Goal: Information Seeking & Learning: Learn about a topic

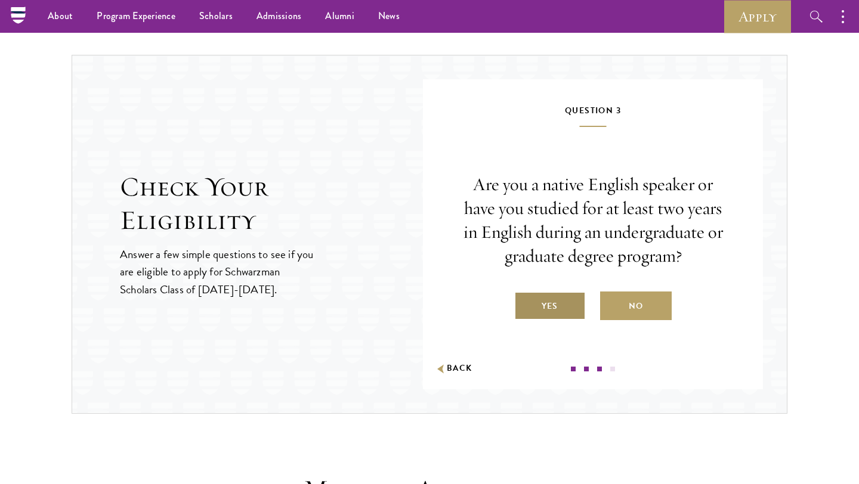
click at [536, 307] on label "Yes" at bounding box center [550, 306] width 72 height 29
click at [525, 304] on input "Yes" at bounding box center [519, 299] width 11 height 11
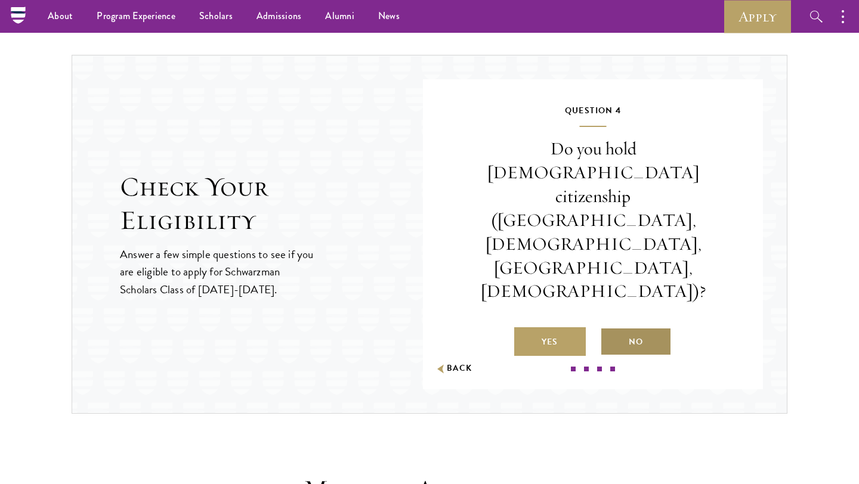
click at [630, 328] on label "No" at bounding box center [636, 342] width 72 height 29
click at [611, 329] on input "No" at bounding box center [605, 334] width 11 height 11
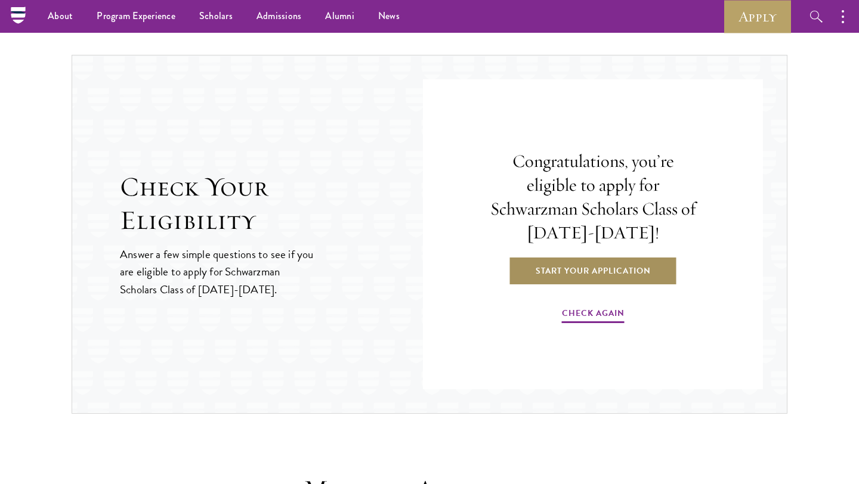
click at [613, 270] on link "Start Your Application" at bounding box center [593, 271] width 169 height 29
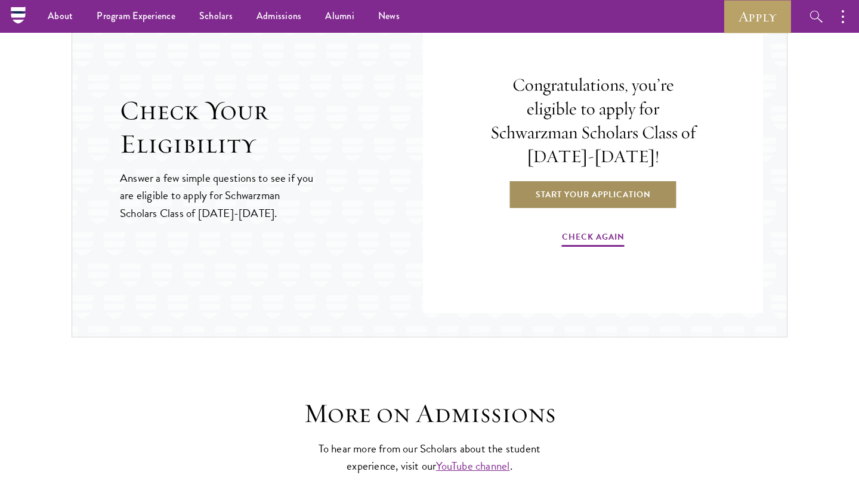
scroll to position [1089, 0]
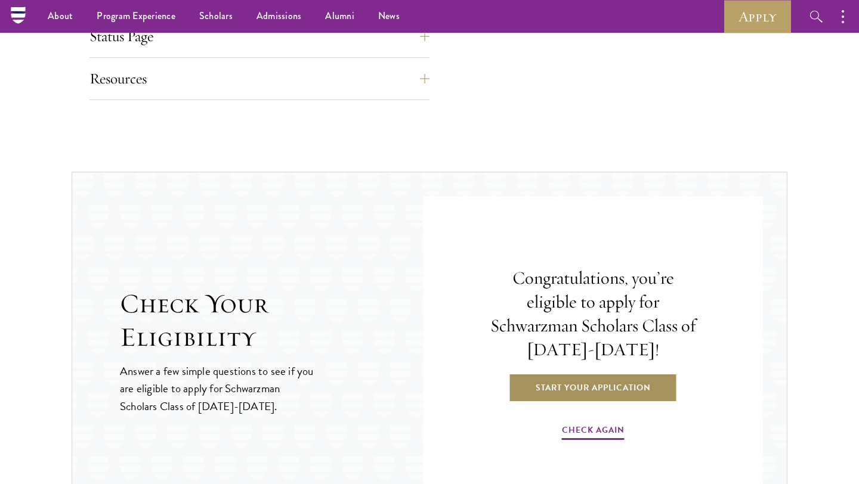
click at [597, 387] on link "Start Your Application" at bounding box center [593, 387] width 169 height 29
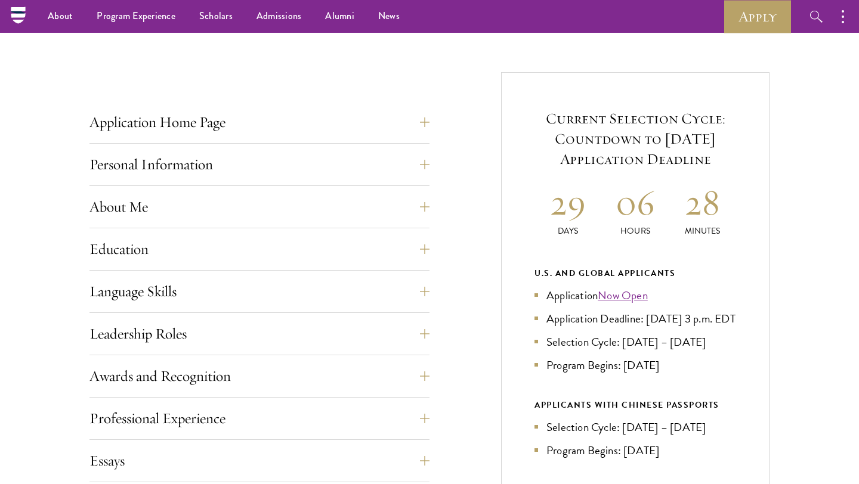
scroll to position [394, 0]
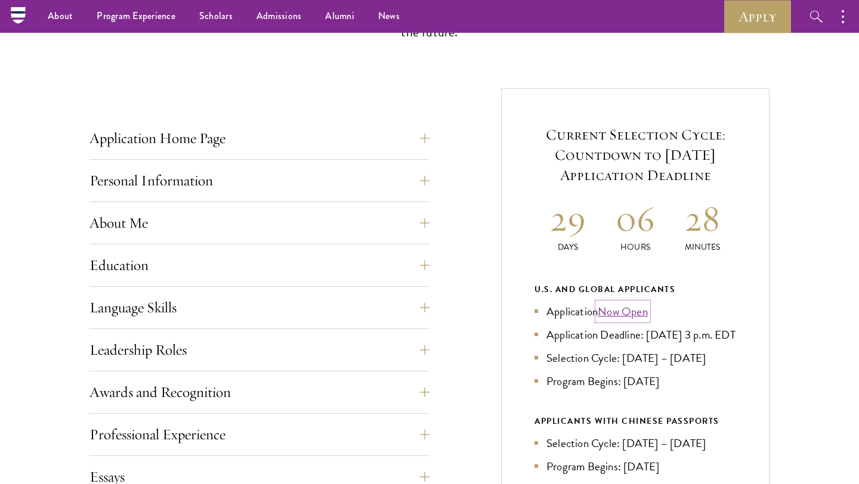
click at [620, 314] on link "Now Open" at bounding box center [623, 311] width 50 height 17
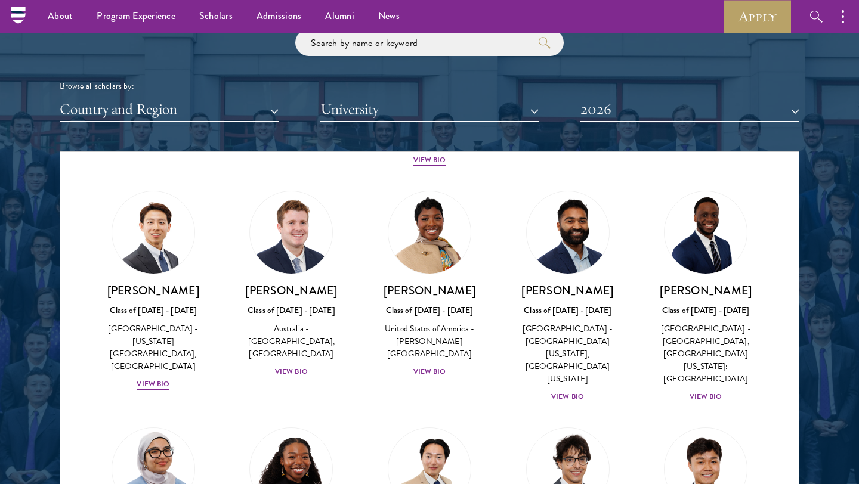
scroll to position [455, 0]
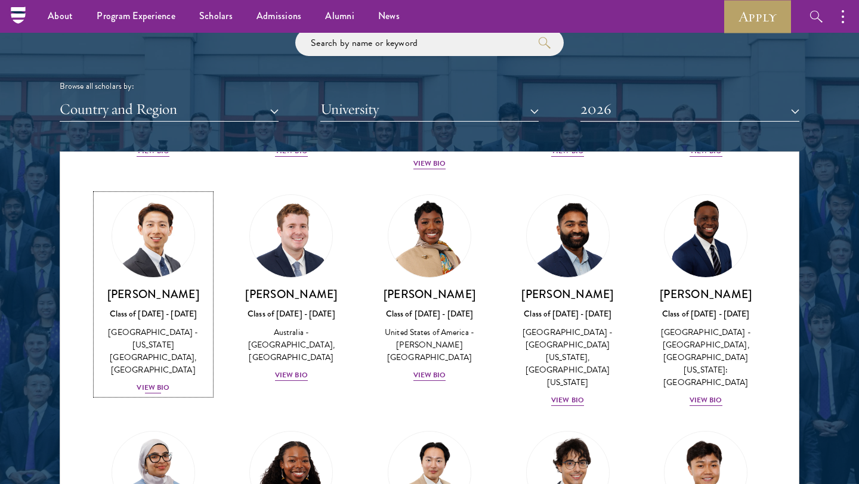
click at [141, 248] on img at bounding box center [153, 236] width 91 height 91
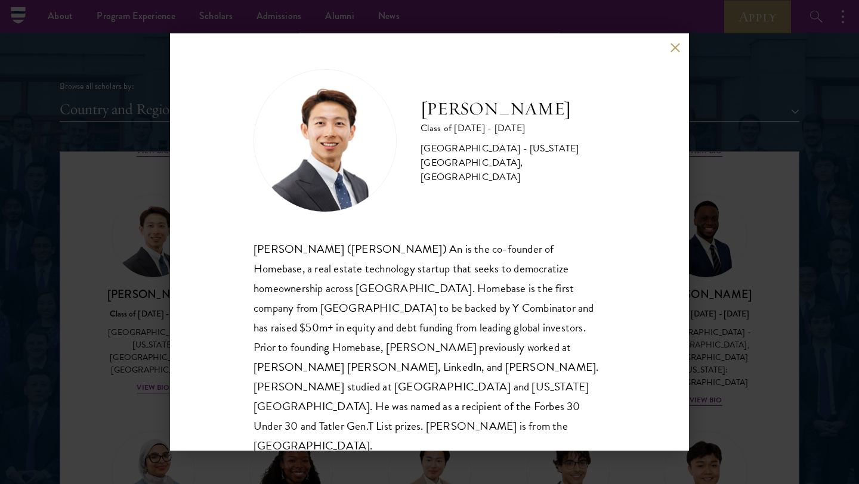
scroll to position [1, 0]
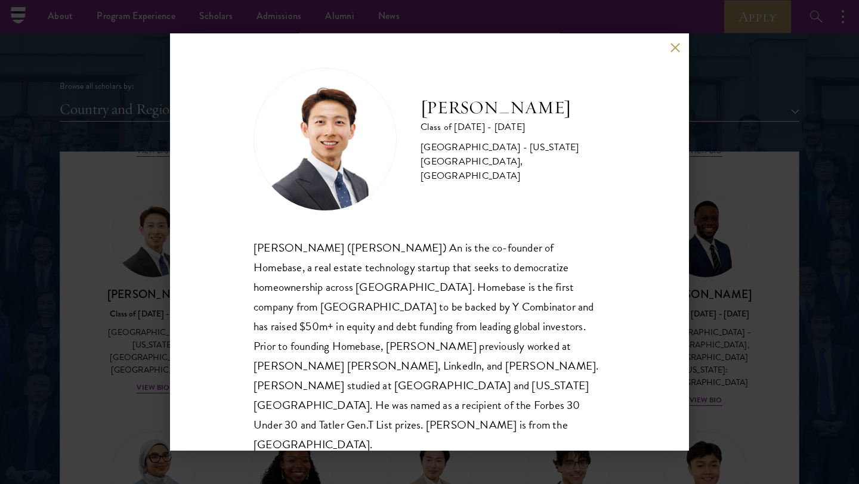
click at [110, 217] on div "Phillip An Class of 2025 - 2026 United States of America - California Institute…" at bounding box center [429, 242] width 859 height 484
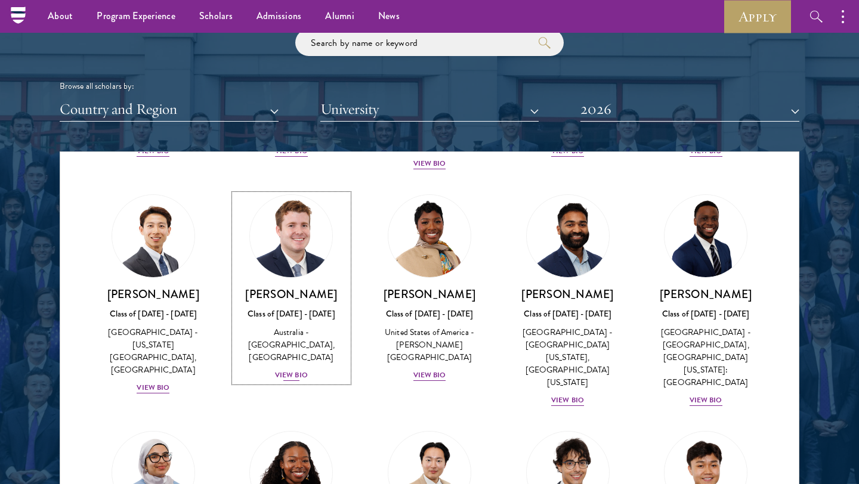
click at [296, 227] on img at bounding box center [291, 236] width 91 height 91
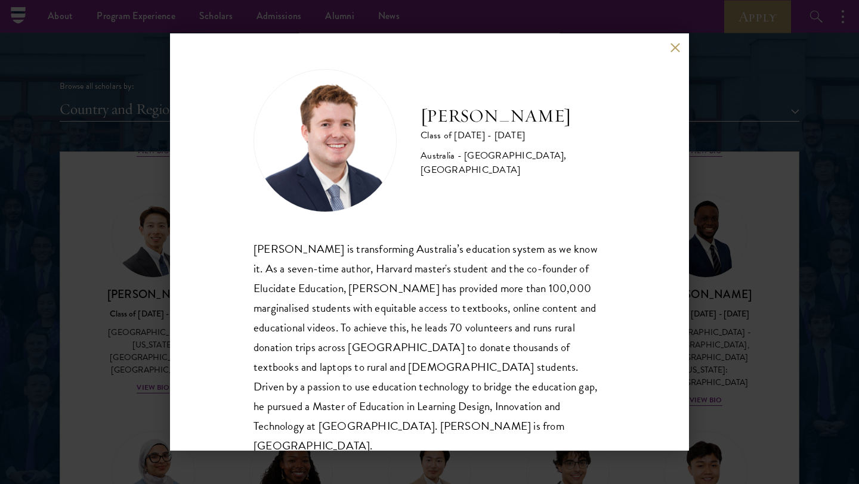
click at [672, 52] on button at bounding box center [675, 47] width 10 height 10
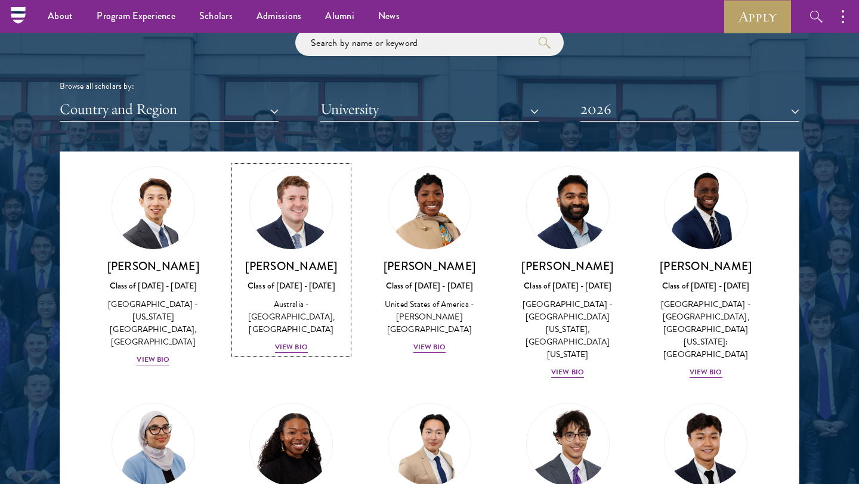
scroll to position [625, 0]
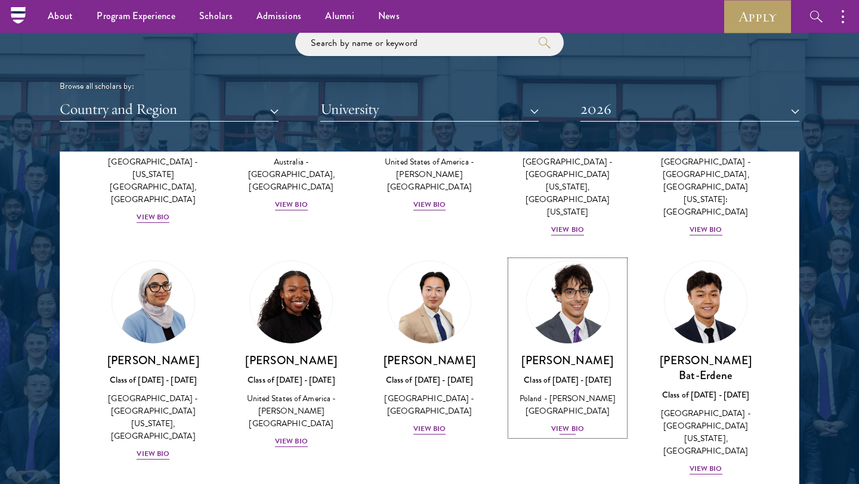
click at [570, 294] on img at bounding box center [568, 302] width 91 height 91
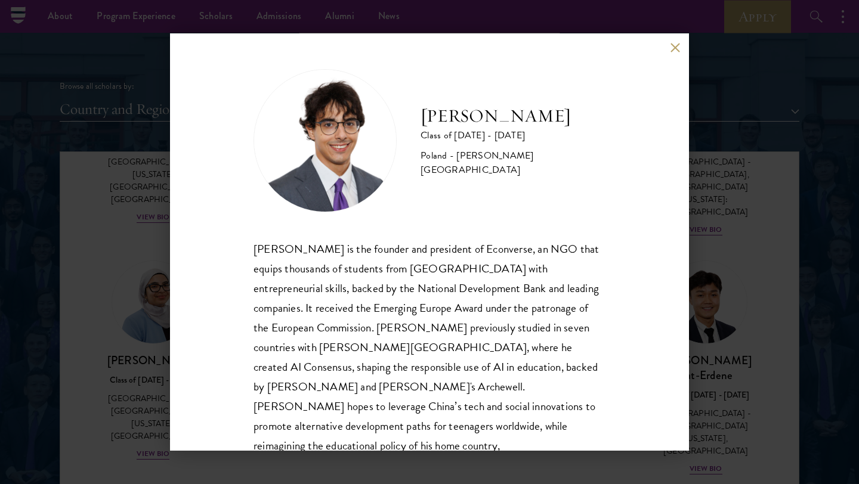
click at [678, 45] on button at bounding box center [675, 47] width 10 height 10
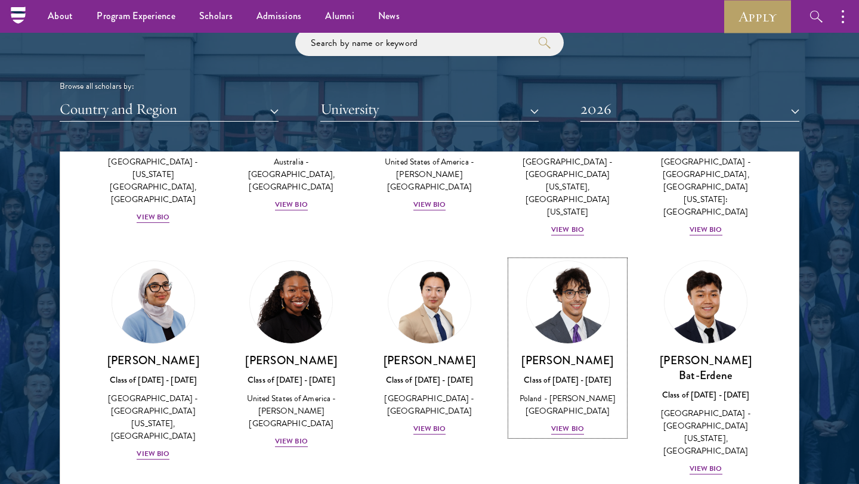
scroll to position [815, 0]
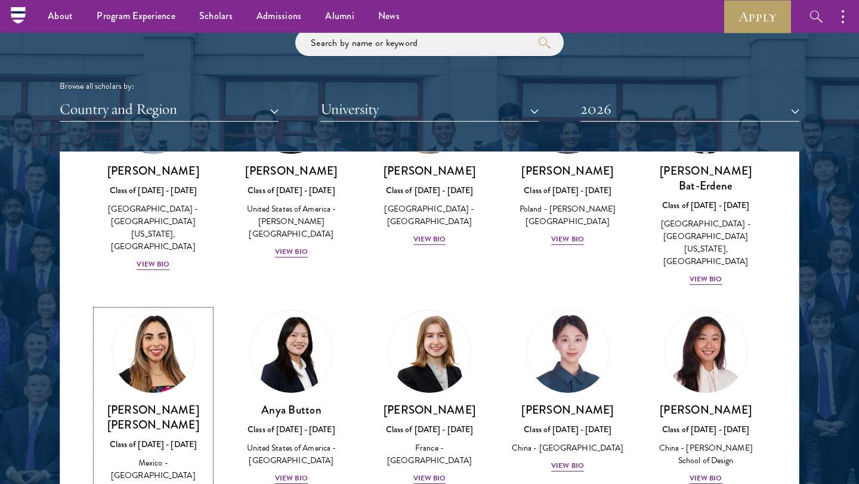
click at [171, 313] on img at bounding box center [153, 352] width 91 height 91
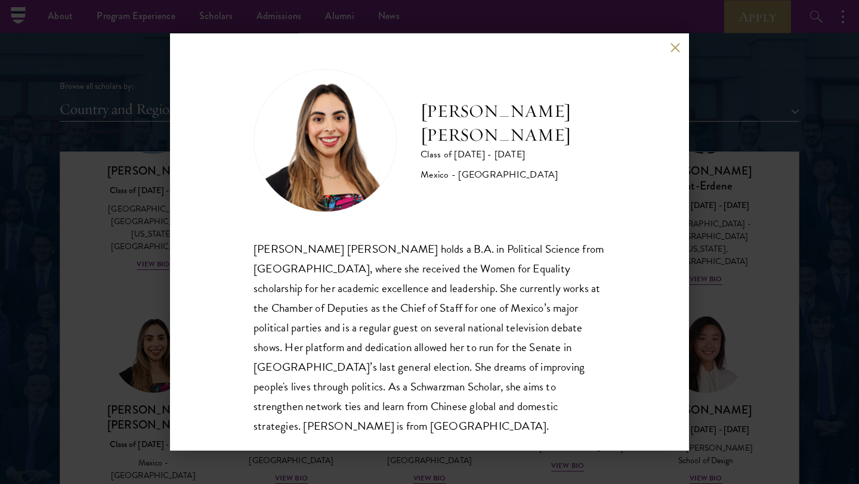
click at [677, 51] on button at bounding box center [675, 47] width 10 height 10
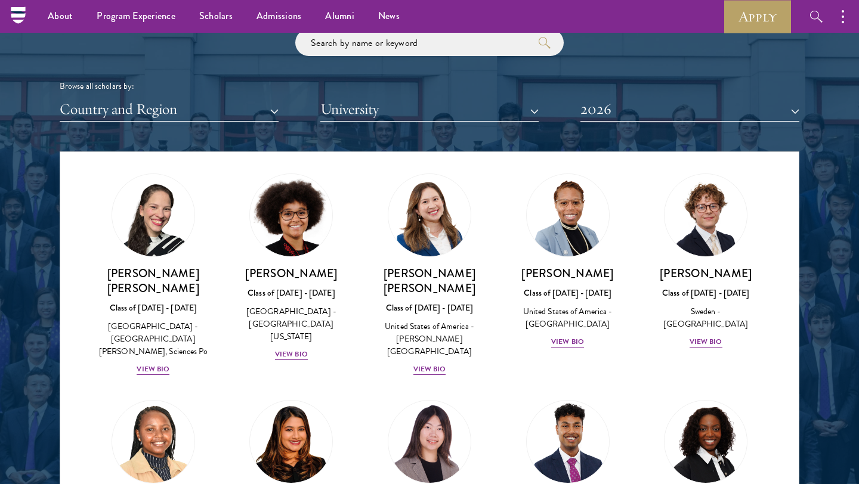
scroll to position [1871, 0]
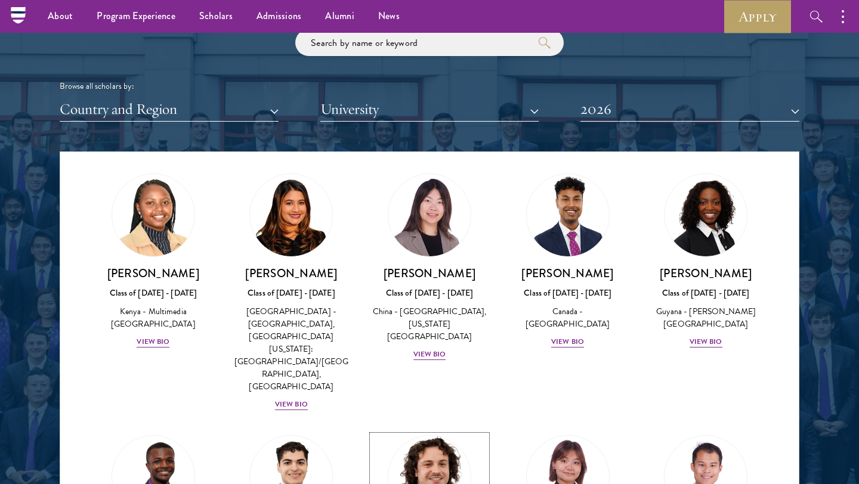
click at [412, 432] on img at bounding box center [429, 477] width 91 height 91
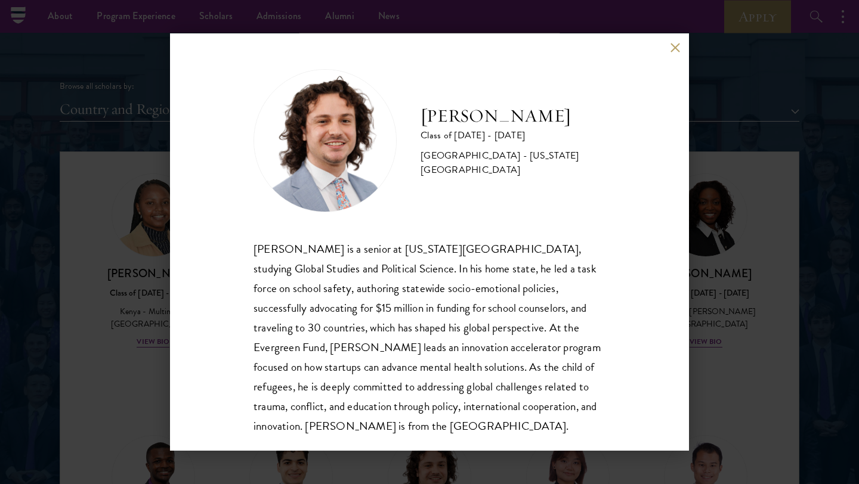
click at [679, 45] on button at bounding box center [675, 47] width 10 height 10
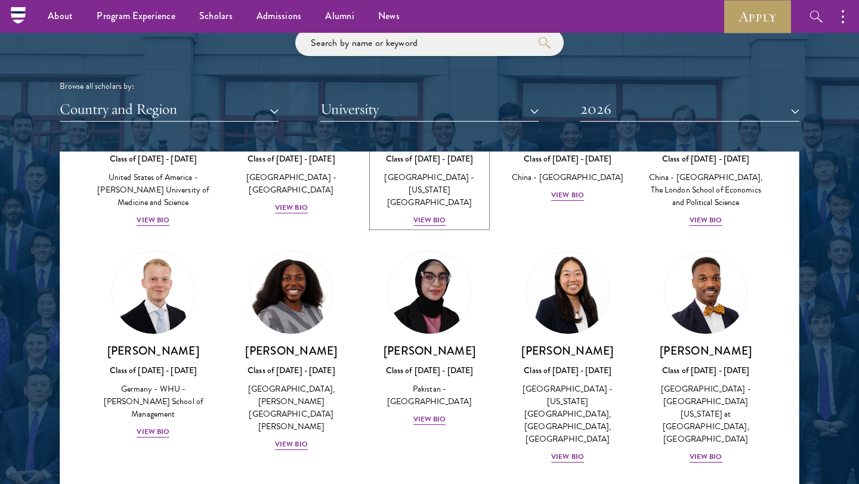
scroll to position [2296, 0]
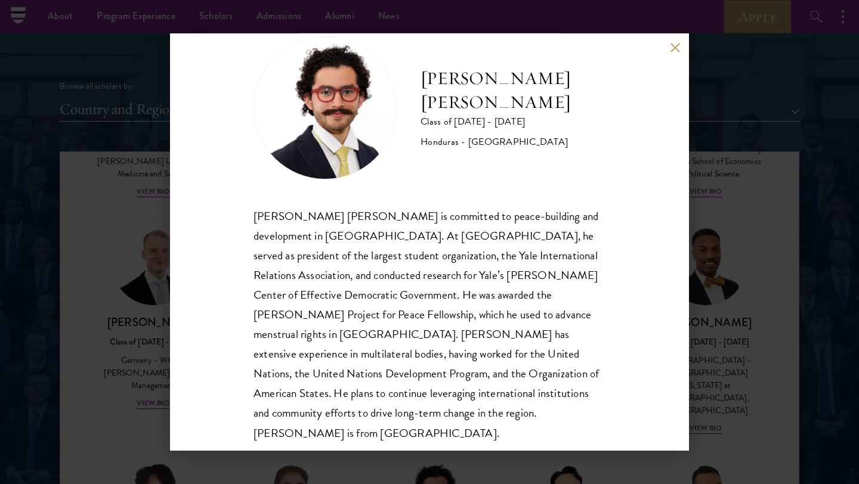
scroll to position [41, 0]
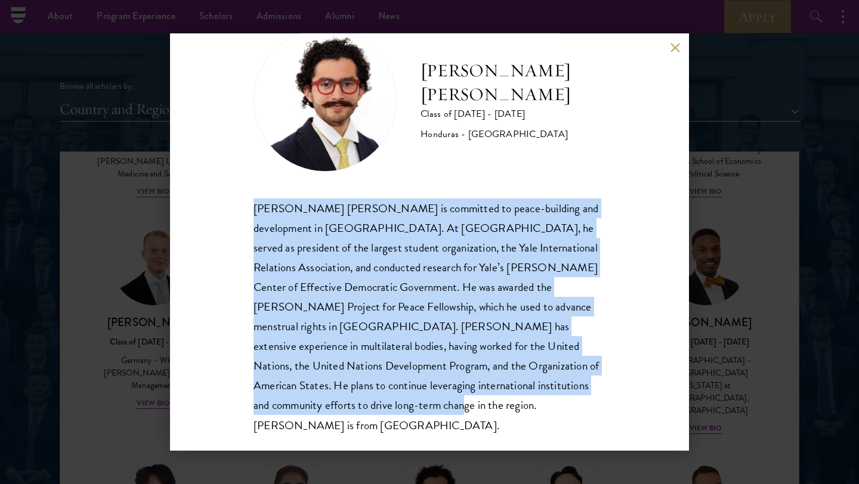
drag, startPoint x: 318, startPoint y: 404, endPoint x: 244, endPoint y: 217, distance: 201.4
click at [244, 217] on div "Rolando Kattan Rubi Class of 2025 - 2026 Honduras - Yale University Rolando Kat…" at bounding box center [429, 242] width 519 height 418
copy div "Rolando Kattan Rubi is committed to peace-building and development in Latin Ame…"
click at [674, 46] on button at bounding box center [675, 47] width 10 height 10
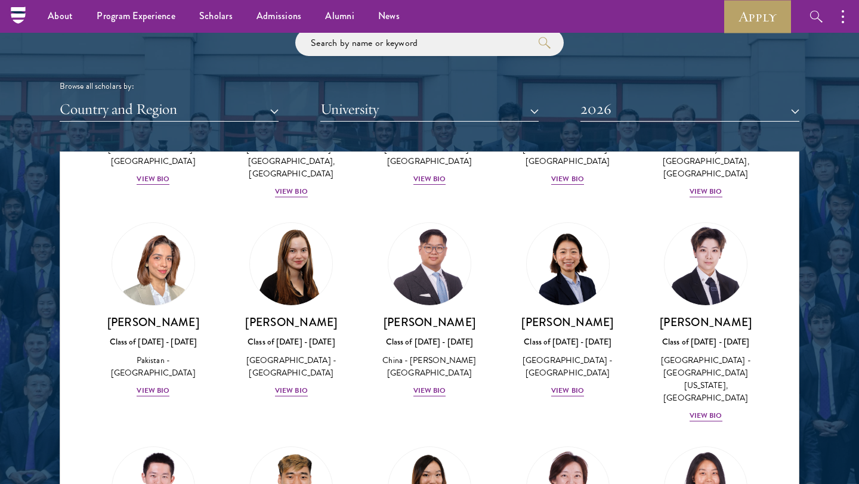
scroll to position [2957, 0]
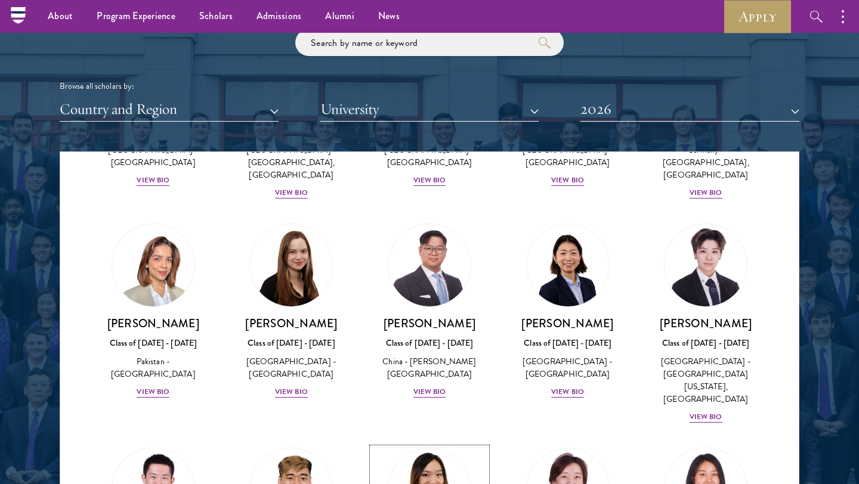
click at [419, 444] on img at bounding box center [429, 489] width 91 height 91
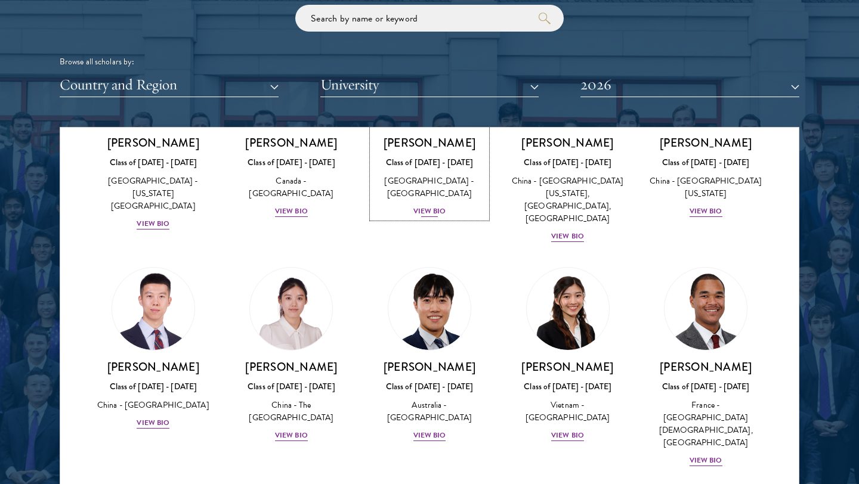
scroll to position [3337, 0]
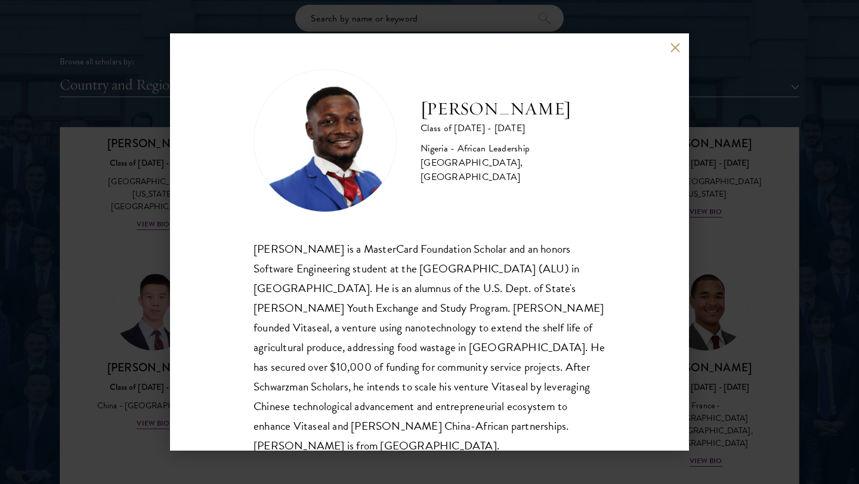
scroll to position [21, 0]
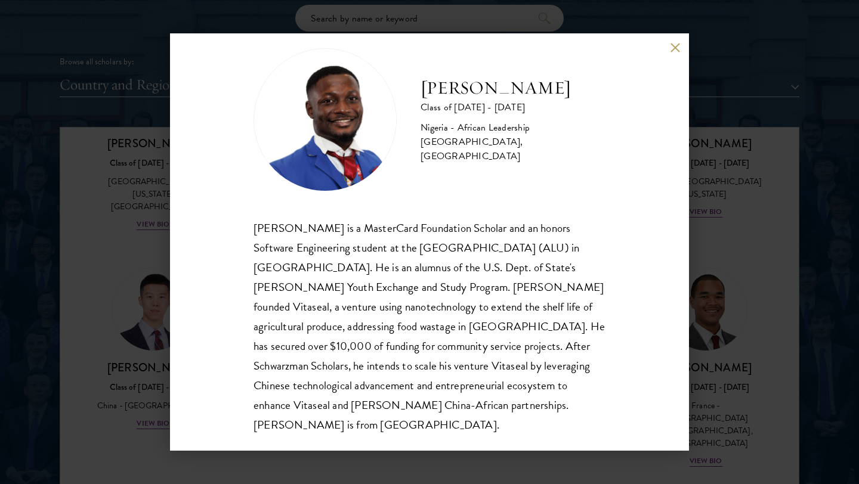
click at [676, 44] on button at bounding box center [675, 47] width 10 height 10
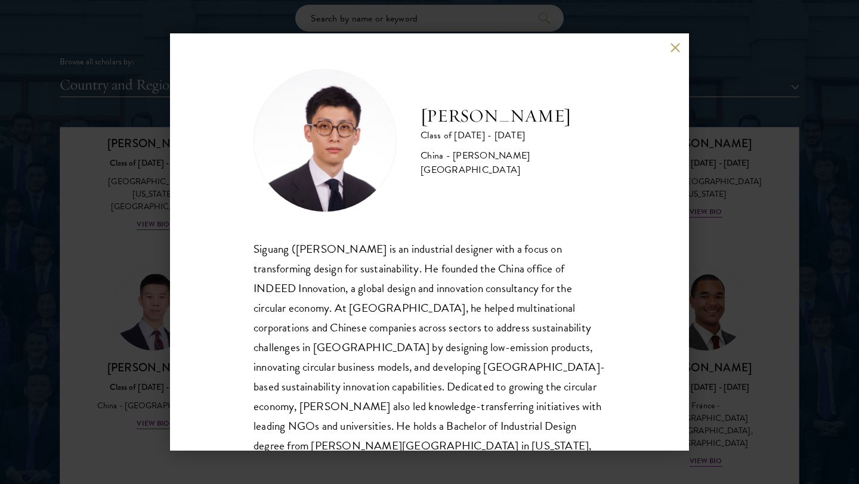
scroll to position [21, 0]
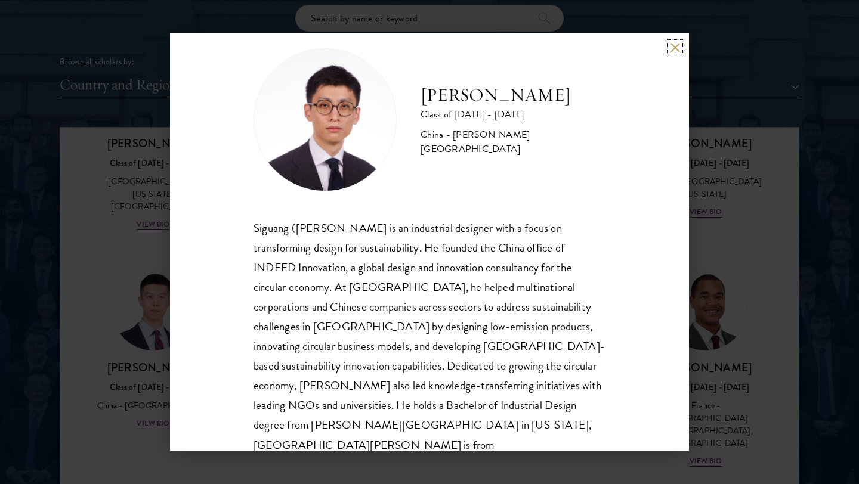
click at [676, 46] on button at bounding box center [675, 47] width 10 height 10
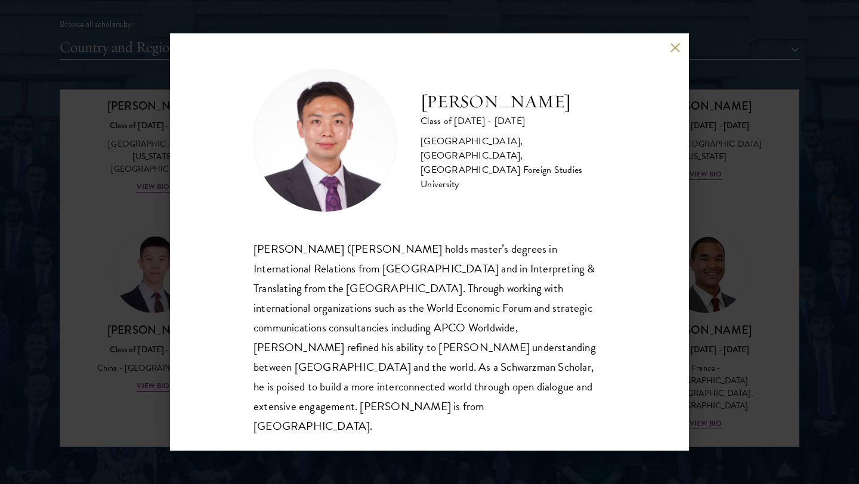
scroll to position [1497, 0]
click at [673, 52] on button at bounding box center [675, 47] width 10 height 10
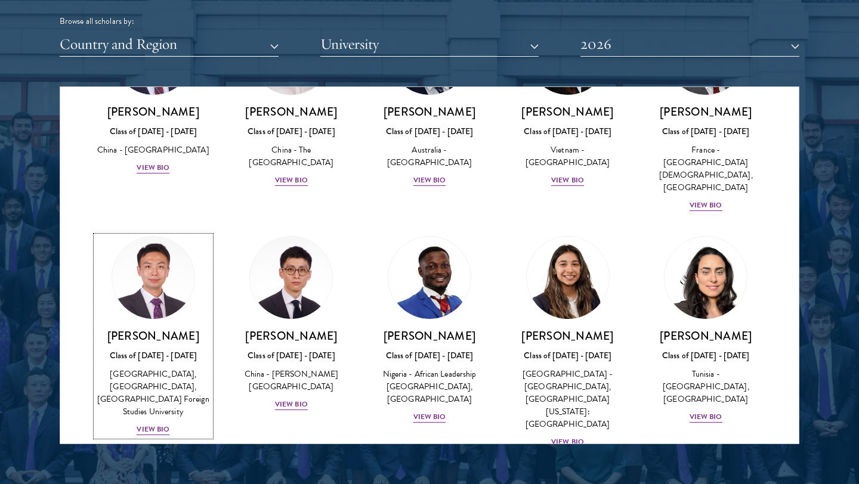
scroll to position [3560, 0]
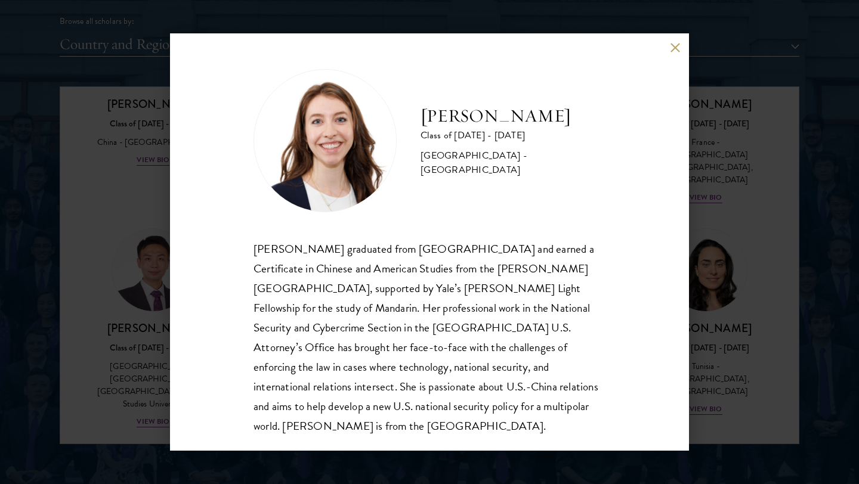
click at [672, 48] on button at bounding box center [675, 47] width 10 height 10
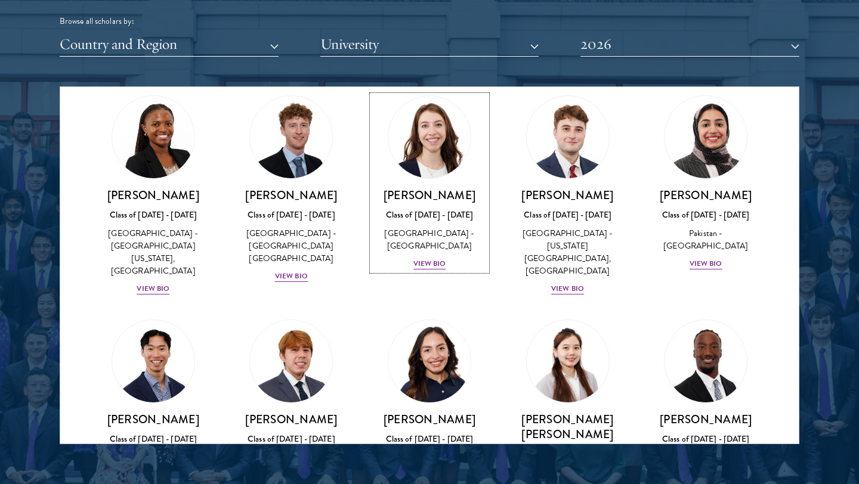
scroll to position [3970, 0]
